Goal: Find contact information: Find contact information

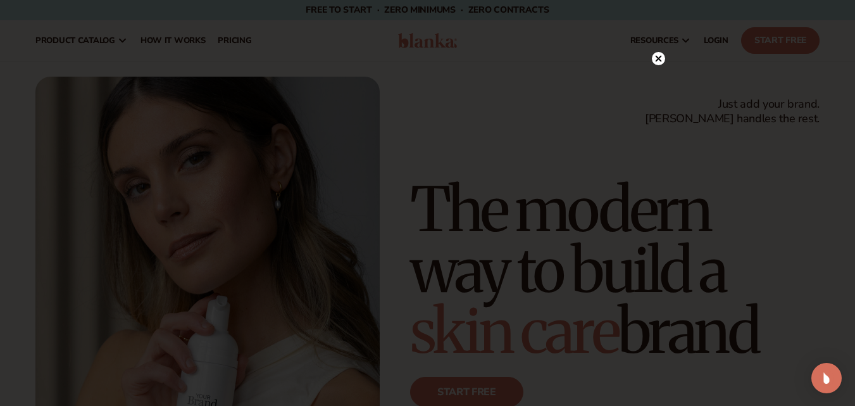
click at [658, 63] on circle at bounding box center [658, 58] width 13 height 13
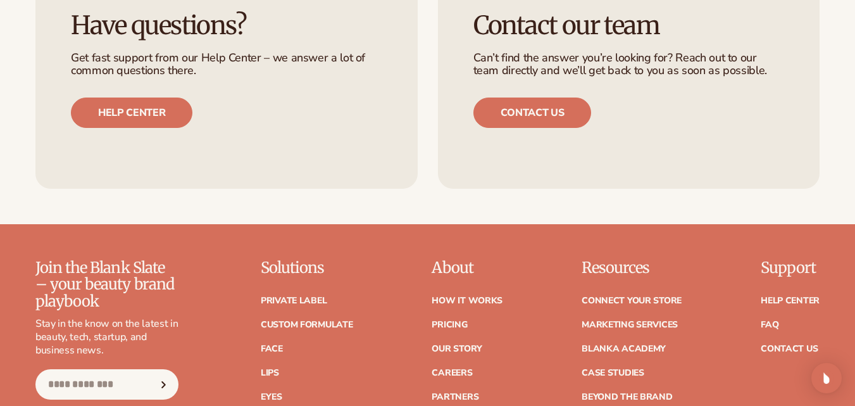
scroll to position [4935, 0]
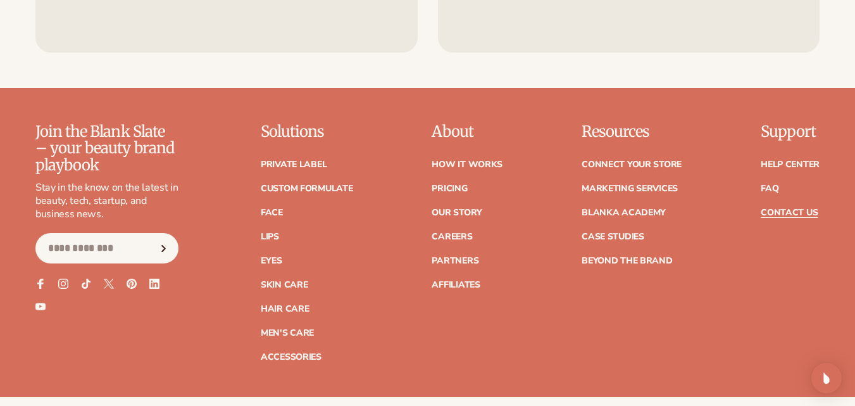
click at [790, 208] on link "Contact Us" at bounding box center [789, 212] width 57 height 9
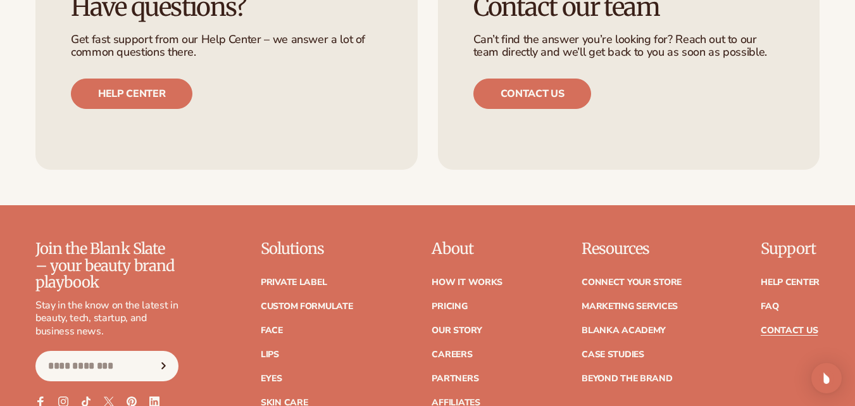
scroll to position [949, 0]
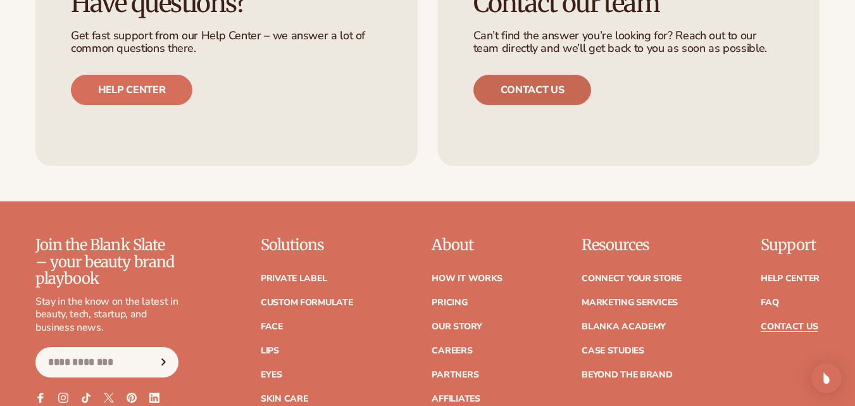
click at [538, 96] on link "Contact us" at bounding box center [532, 90] width 118 height 30
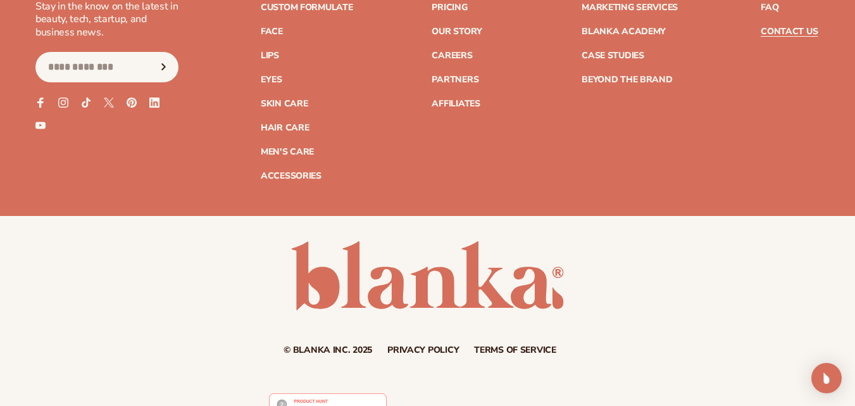
scroll to position [1270, 0]
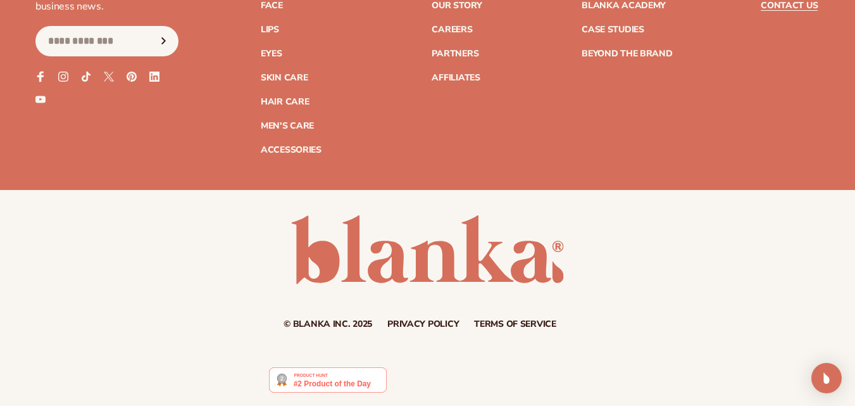
click at [37, 76] on icon at bounding box center [40, 76] width 7 height 11
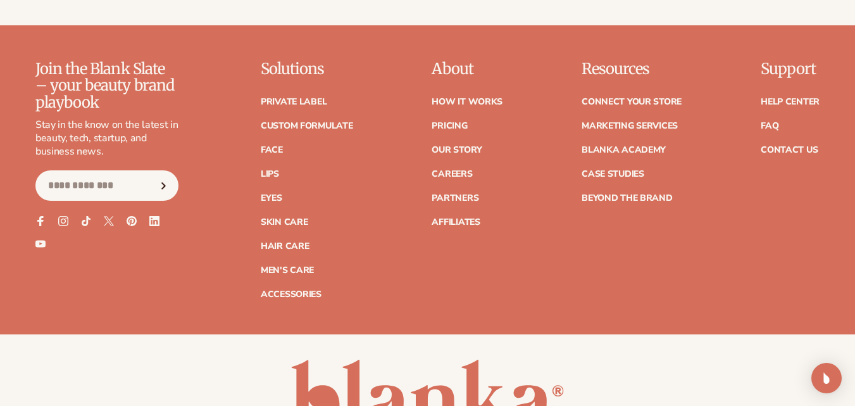
scroll to position [4998, 0]
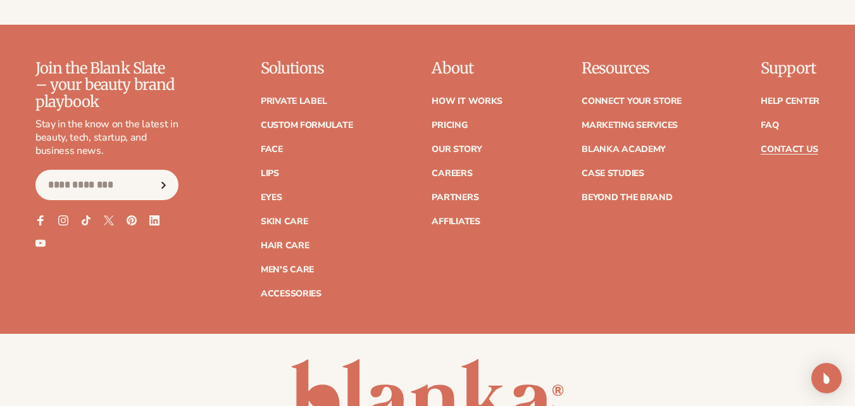
click at [800, 145] on link "Contact Us" at bounding box center [789, 149] width 57 height 9
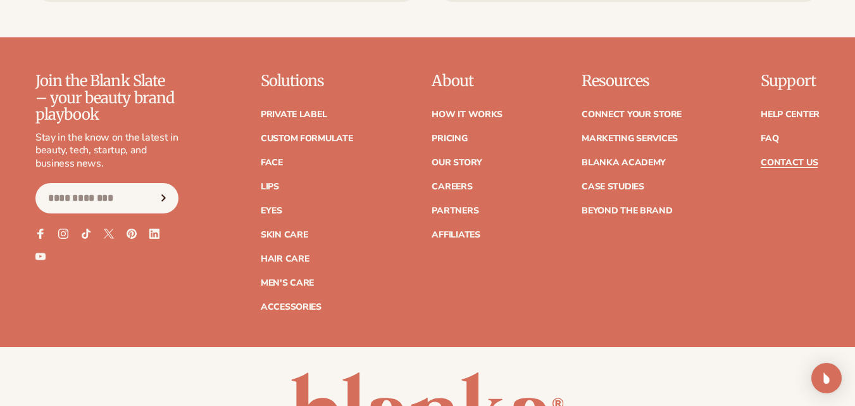
scroll to position [1139, 0]
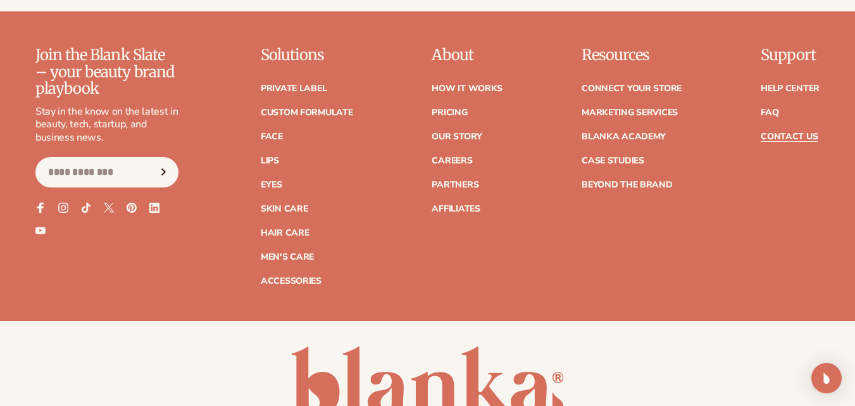
click at [39, 208] on icon at bounding box center [40, 207] width 7 height 11
